Goal: Check status: Check status

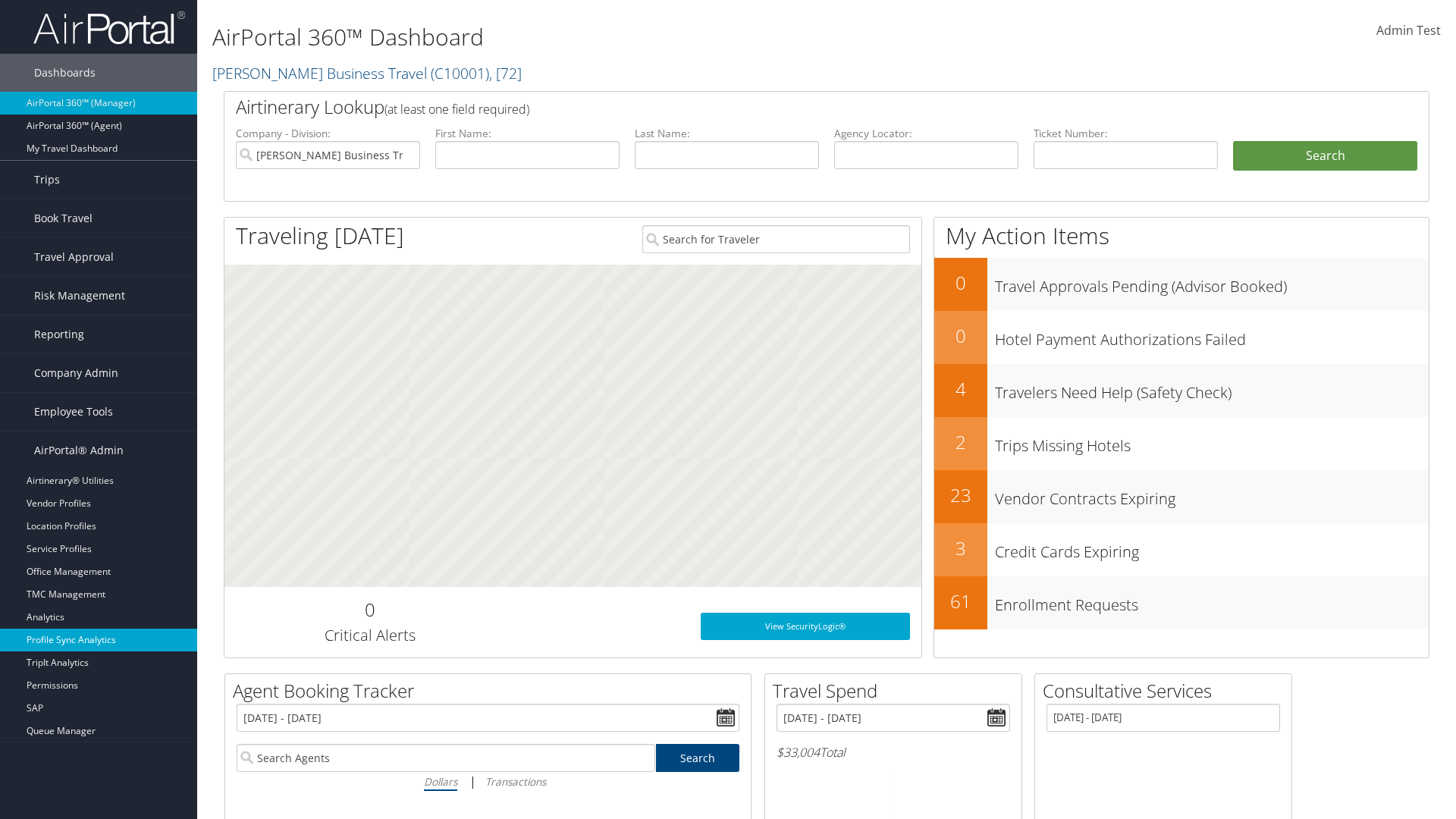
click at [98, 641] on link "Profile Sync Analytics" at bounding box center [98, 640] width 197 height 22
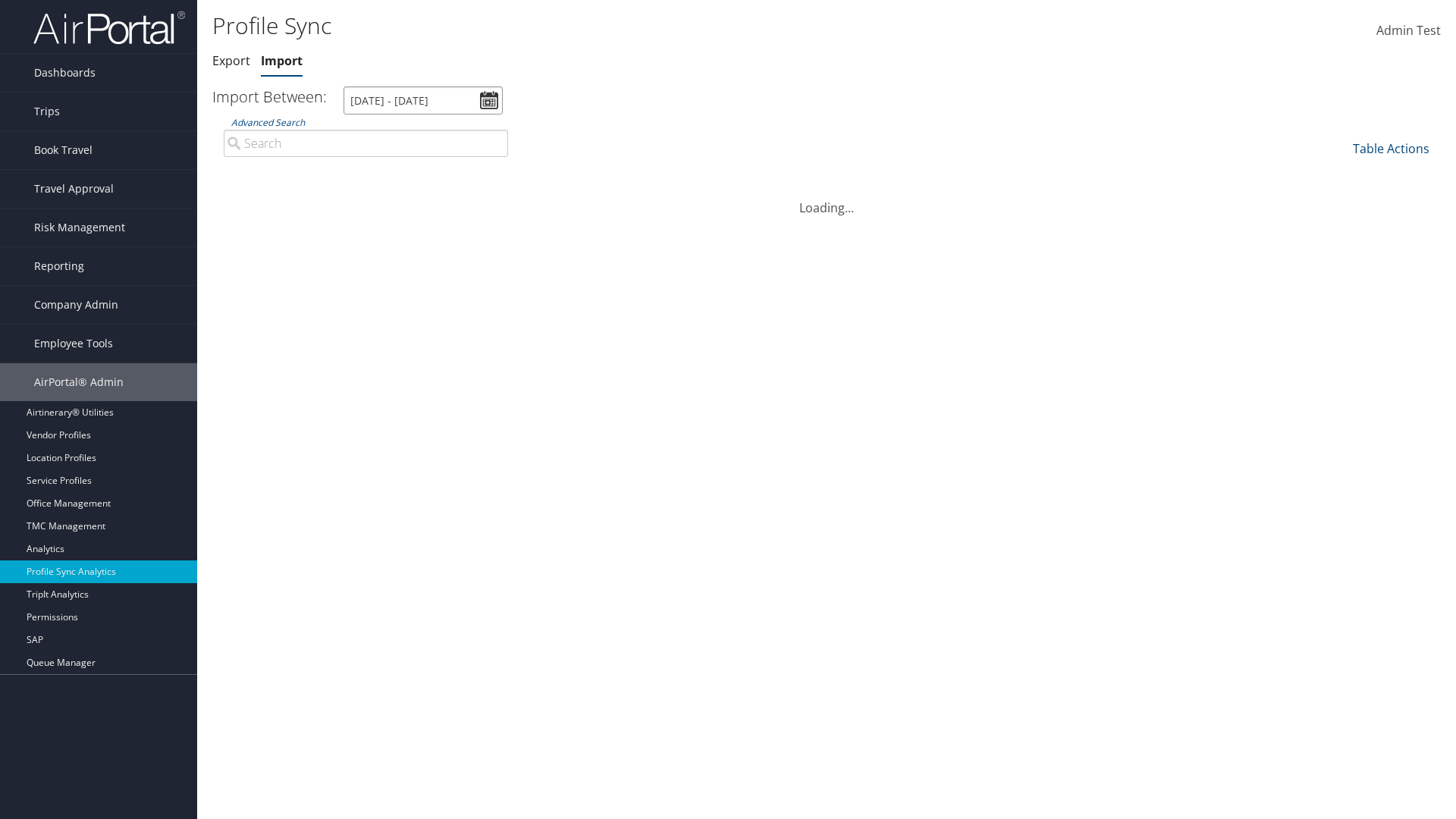
click at [423, 100] on input "8/7/2025 - 9/8/2025" at bounding box center [423, 100] width 159 height 28
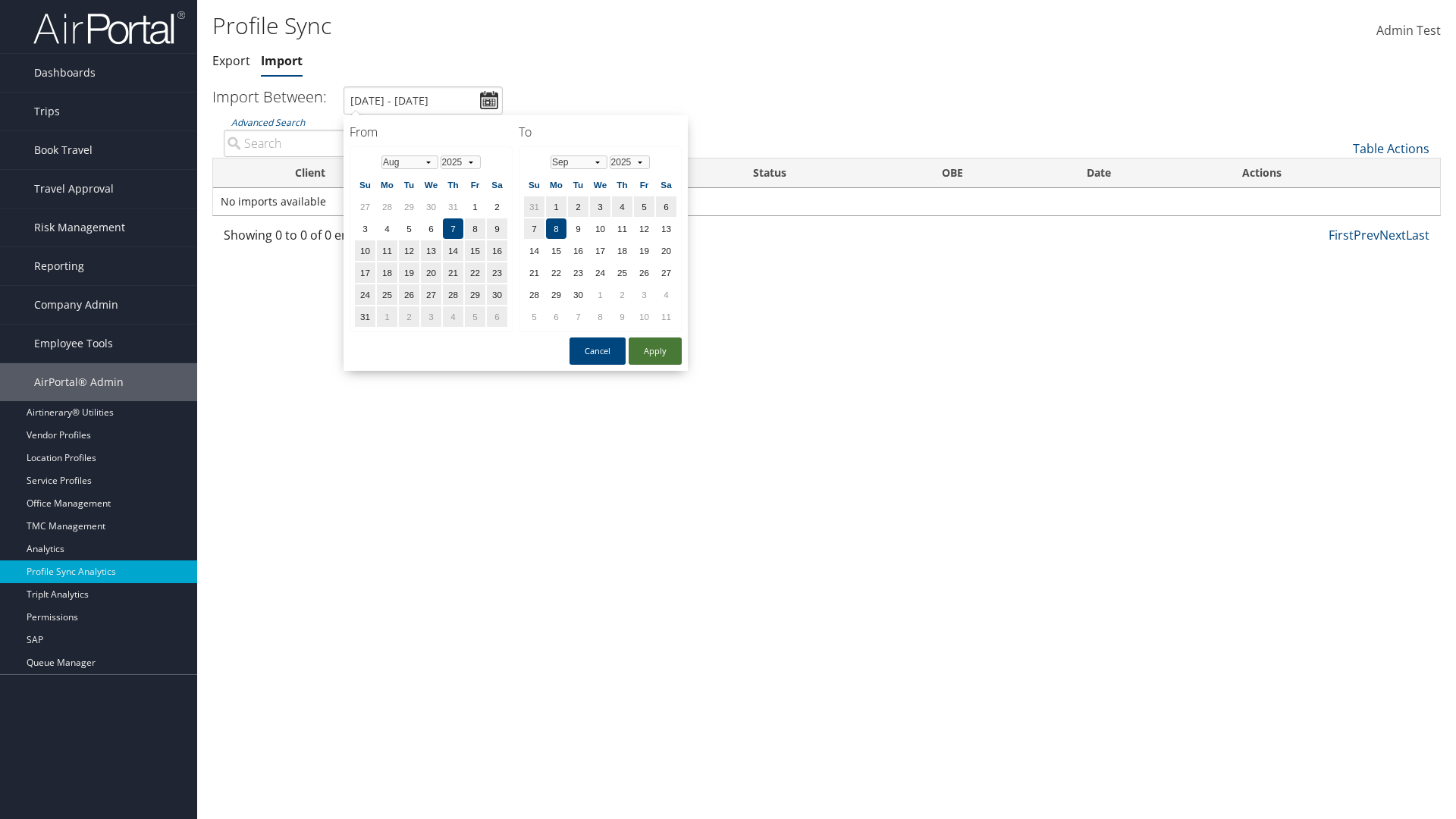
click at [655, 350] on button "Apply" at bounding box center [654, 350] width 53 height 27
type input "1/1/2024 - 7/31/2024"
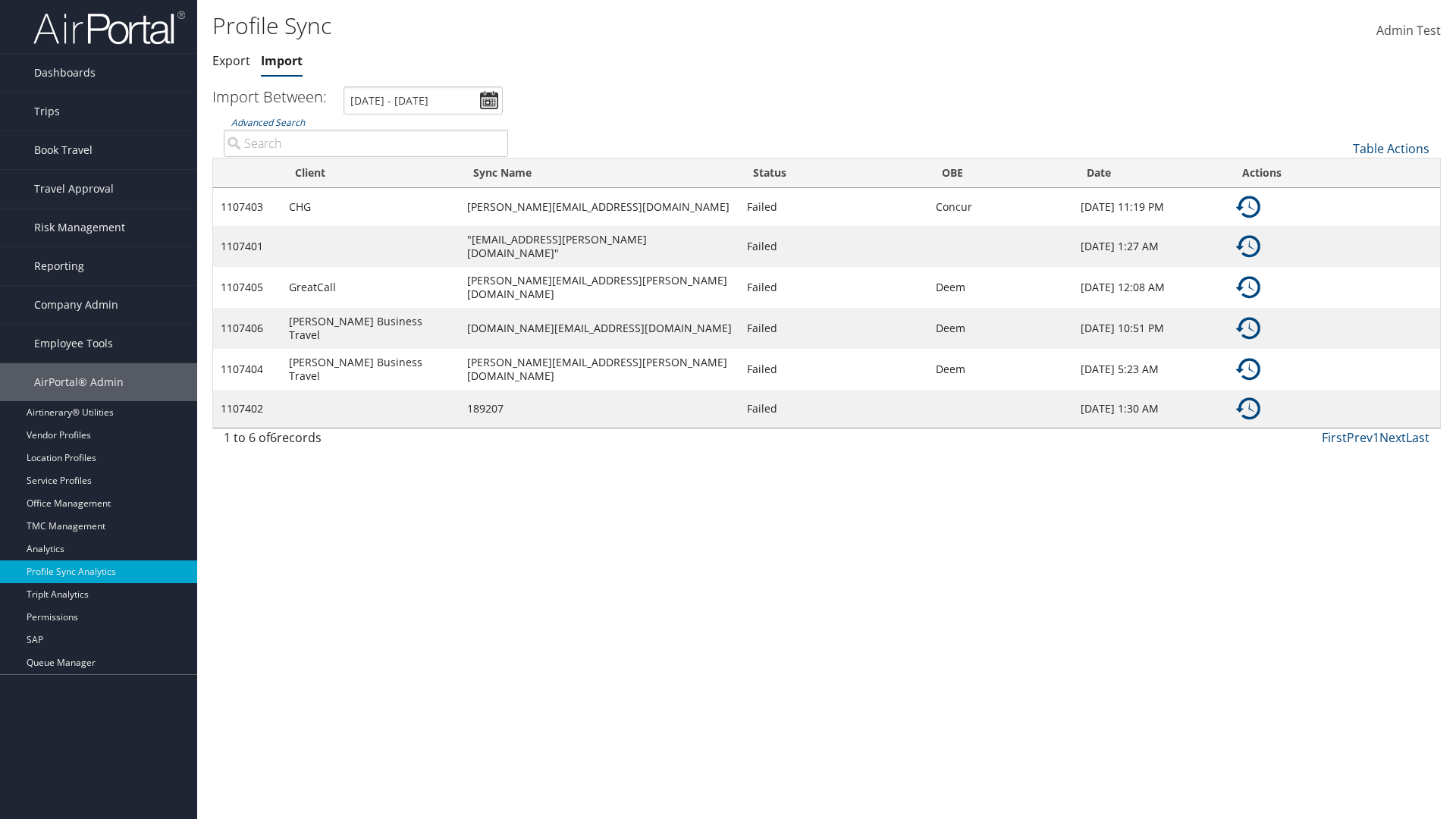
type input "CHG"
